Goal: Obtain resource: Obtain resource

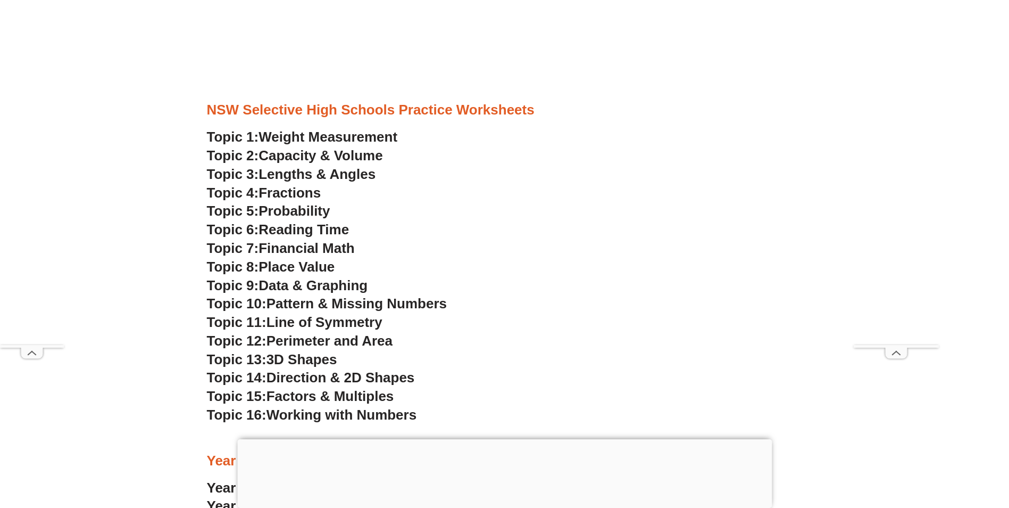
scroll to position [2819, 0]
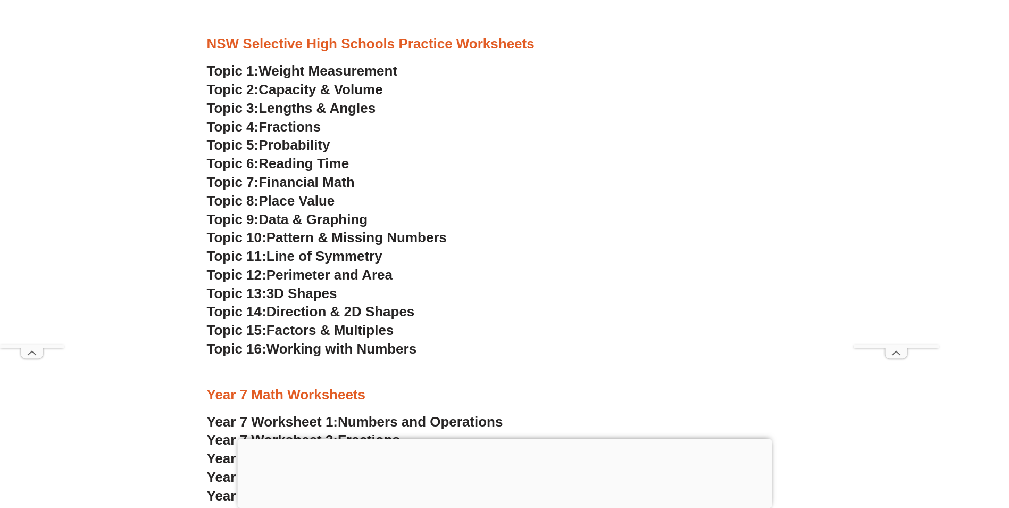
click at [307, 68] on span "Weight Measurement" at bounding box center [328, 71] width 139 height 16
click at [292, 182] on span "Financial Math" at bounding box center [307, 182] width 96 height 16
click at [311, 235] on span "Pattern & Missing Numbers" at bounding box center [357, 237] width 180 height 16
click at [322, 346] on span "Working with Numbers" at bounding box center [342, 348] width 150 height 16
click at [285, 160] on span "Reading Time" at bounding box center [304, 163] width 90 height 16
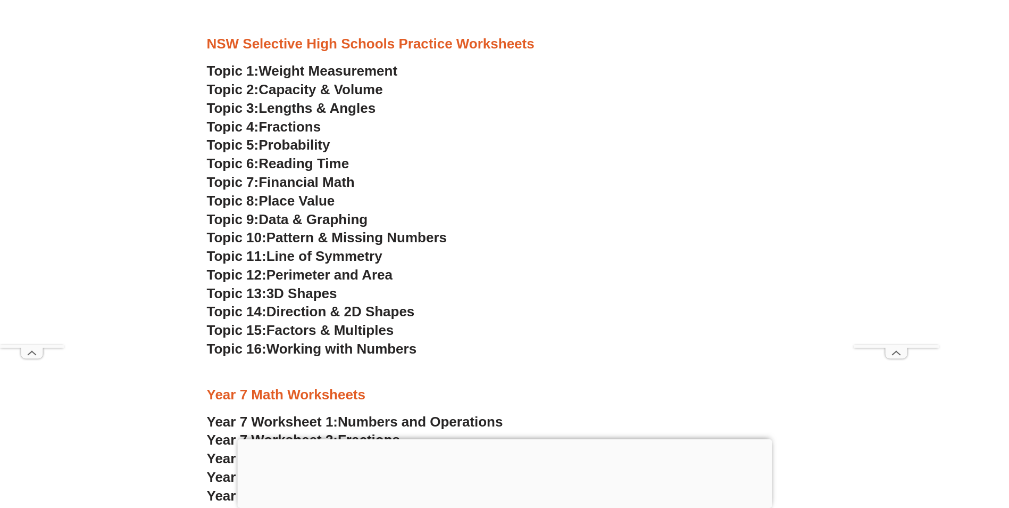
click at [325, 215] on span "Data & Graphing" at bounding box center [313, 219] width 109 height 16
click at [343, 252] on span "Line of Symmetry" at bounding box center [325, 256] width 116 height 16
click at [296, 121] on span "Fractions" at bounding box center [290, 127] width 62 height 16
click at [301, 289] on span "3D Shapes" at bounding box center [302, 293] width 71 height 16
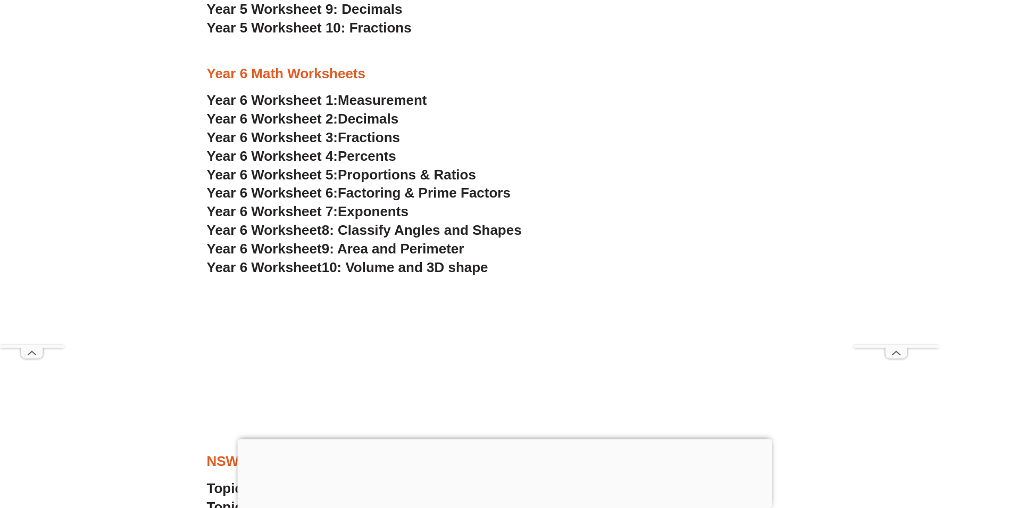
scroll to position [2394, 0]
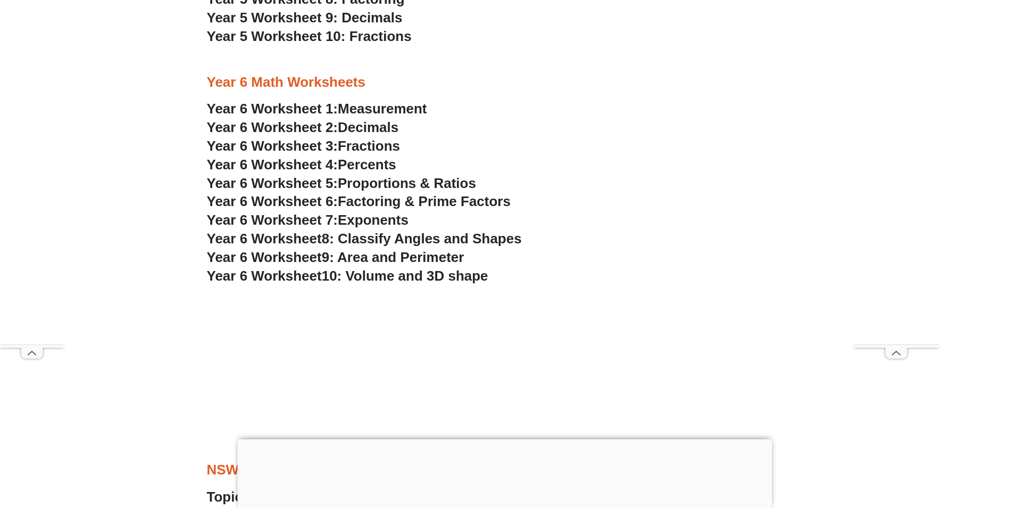
click at [385, 254] on span "9: Area and Perimeter" at bounding box center [393, 257] width 143 height 16
